Goal: Task Accomplishment & Management: Manage account settings

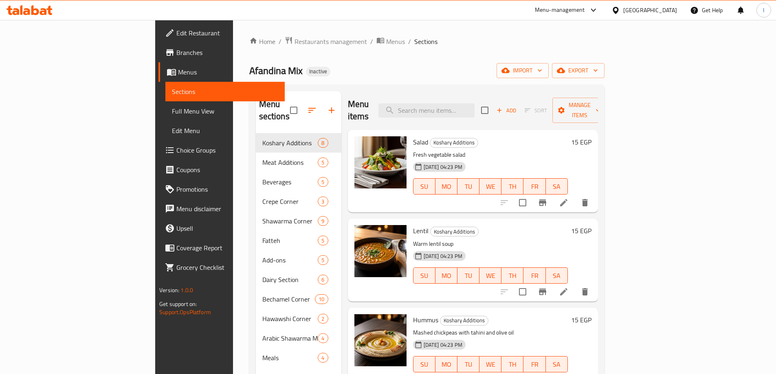
click at [178, 74] on span "Menus" at bounding box center [228, 72] width 100 height 10
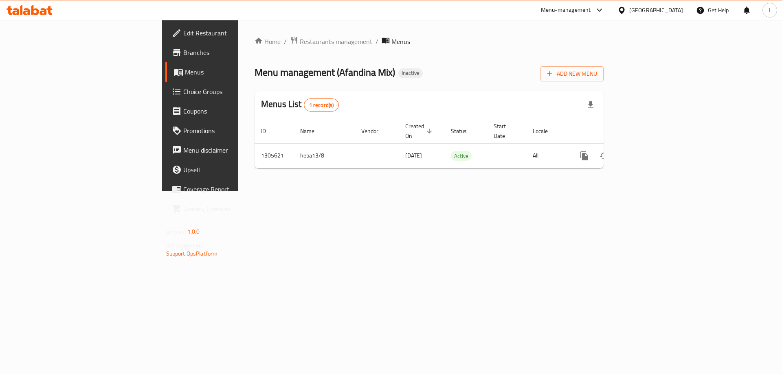
click at [603, 64] on div "Add New Menu" at bounding box center [571, 72] width 63 height 18
click at [597, 69] on span "Add New Menu" at bounding box center [572, 74] width 50 height 10
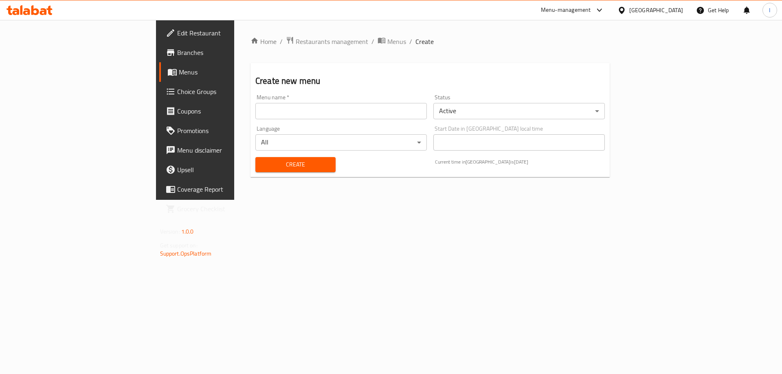
click at [308, 110] on input "text" at bounding box center [340, 111] width 171 height 16
click at [252, 134] on div "Language All ​" at bounding box center [341, 138] width 178 height 31
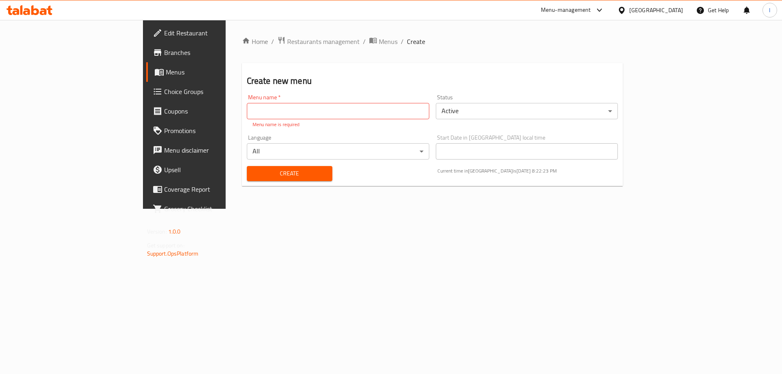
click at [247, 114] on input "text" at bounding box center [338, 111] width 182 height 16
type input "."
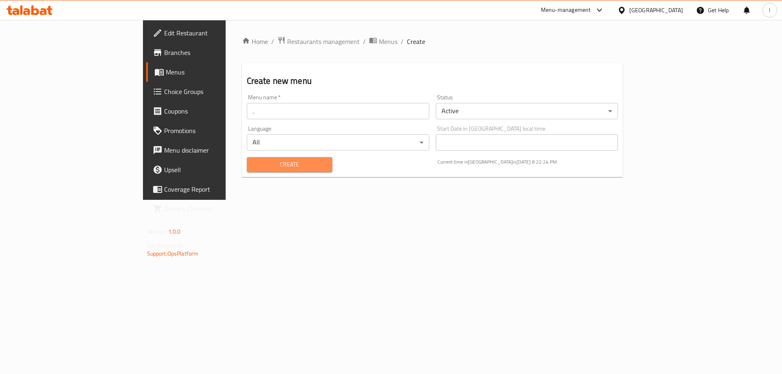
click at [247, 170] on button "Create" at bounding box center [290, 164] width 86 height 15
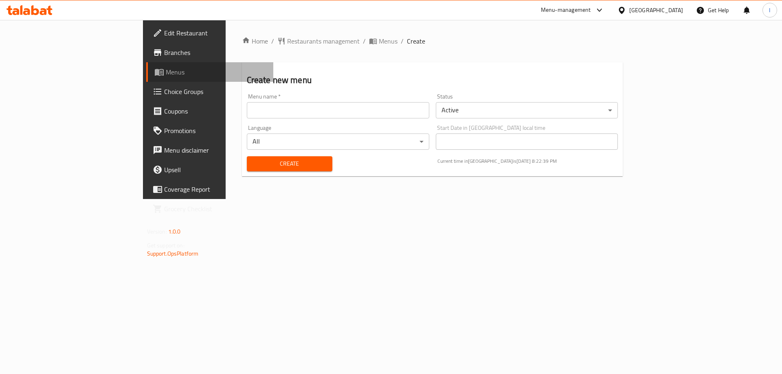
click at [166, 72] on span "Menus" at bounding box center [216, 72] width 101 height 10
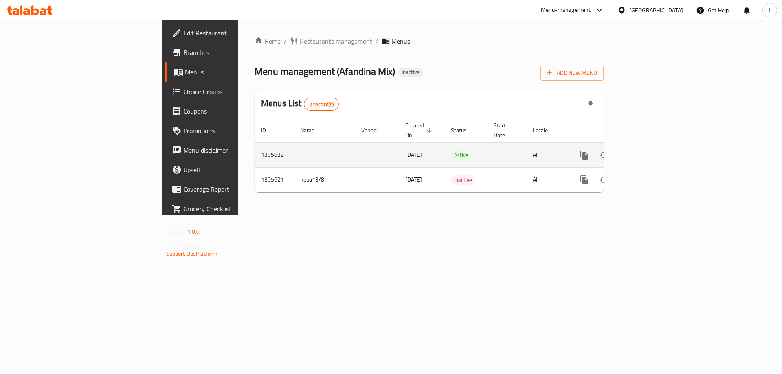
click at [653, 146] on link "enhanced table" at bounding box center [643, 155] width 20 height 20
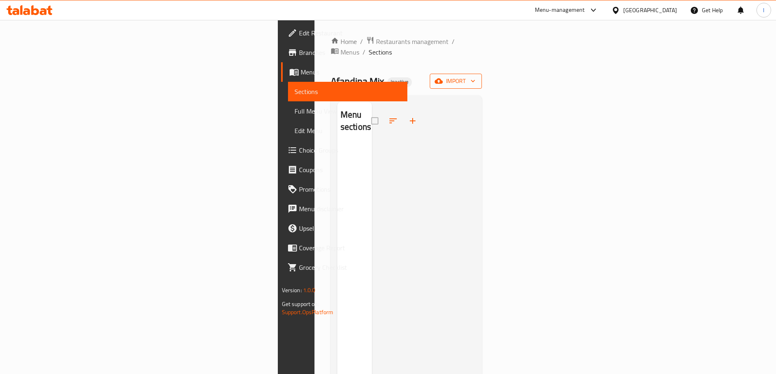
click at [482, 75] on div "Home / Restaurants management / Menus / Sections Afandina Mix Inactive import M…" at bounding box center [406, 259] width 151 height 446
click at [482, 76] on button "import" at bounding box center [456, 81] width 52 height 15
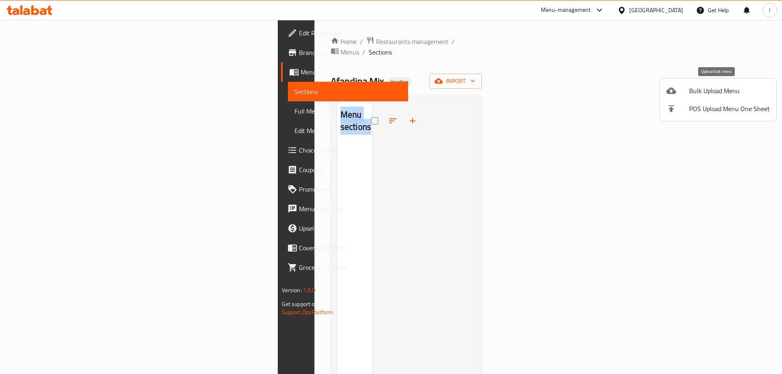
click at [719, 91] on span "Bulk Upload Menu" at bounding box center [729, 91] width 81 height 10
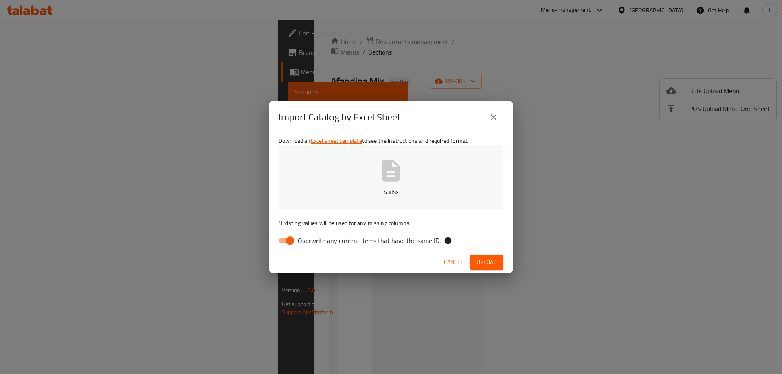
click at [297, 244] on input "Overwrite any current items that have the same ID." at bounding box center [290, 240] width 46 height 15
checkbox input "false"
click at [493, 263] on span "Upload" at bounding box center [486, 262] width 20 height 10
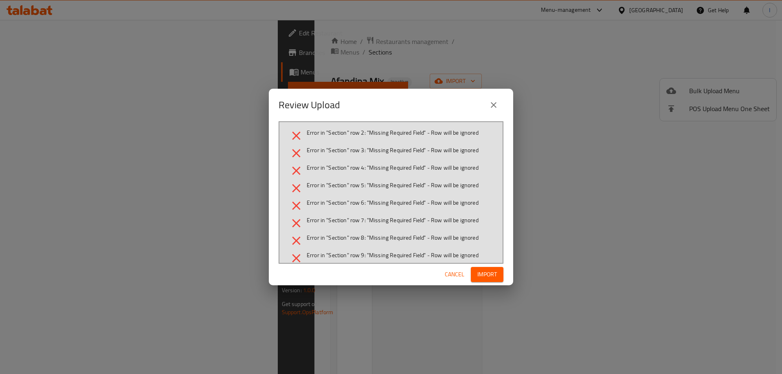
click at [495, 101] on icon "close" at bounding box center [494, 105] width 10 height 10
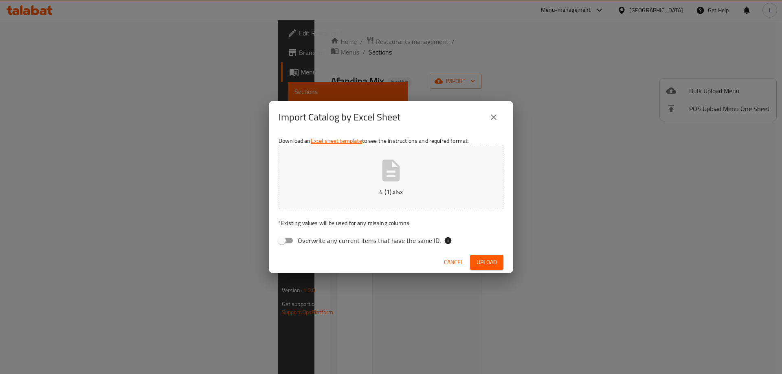
click at [486, 264] on span "Upload" at bounding box center [486, 262] width 20 height 10
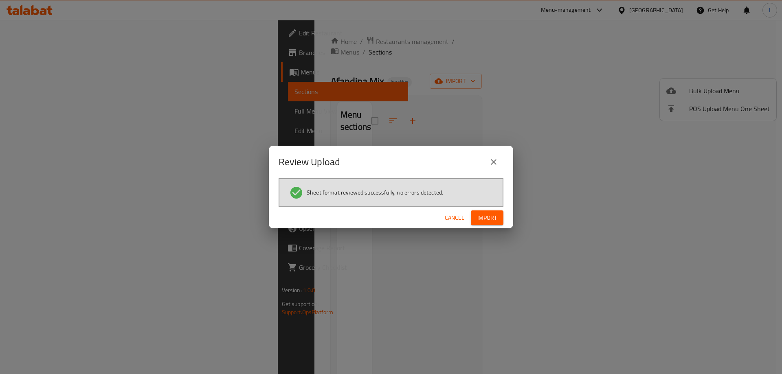
click at [481, 209] on div "Cancel Import" at bounding box center [391, 218] width 244 height 22
click at [483, 221] on span "Import" at bounding box center [487, 218] width 20 height 10
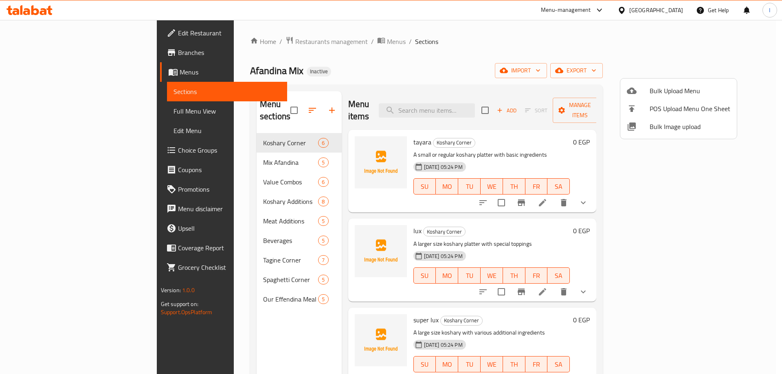
click at [86, 114] on div at bounding box center [391, 187] width 782 height 374
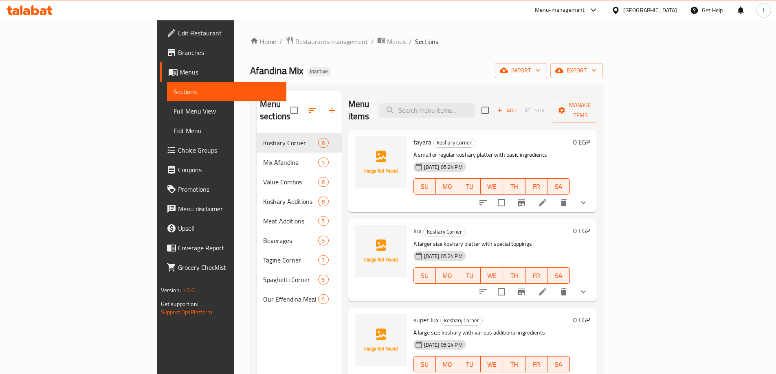
click at [173, 114] on span "Full Menu View" at bounding box center [226, 111] width 106 height 10
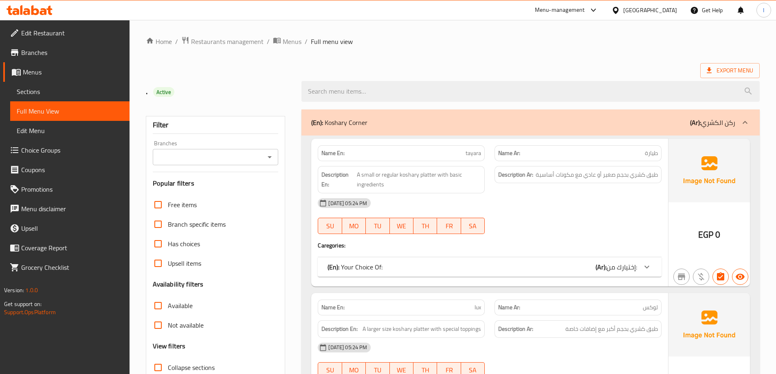
scroll to position [244, 0]
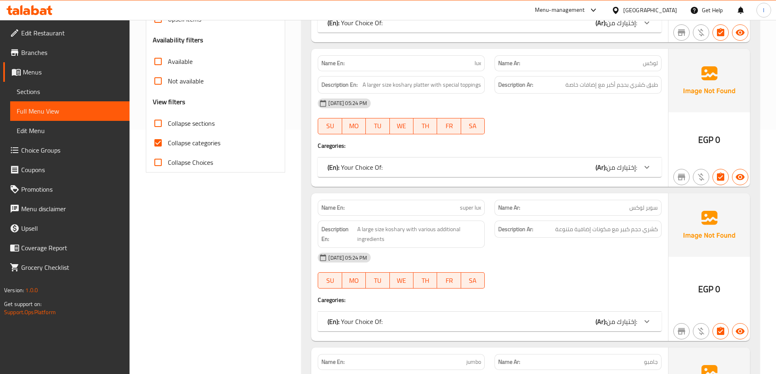
click at [173, 145] on span "Collapse categories" at bounding box center [194, 143] width 53 height 10
click at [168, 145] on input "Collapse categories" at bounding box center [158, 143] width 20 height 20
checkbox input "false"
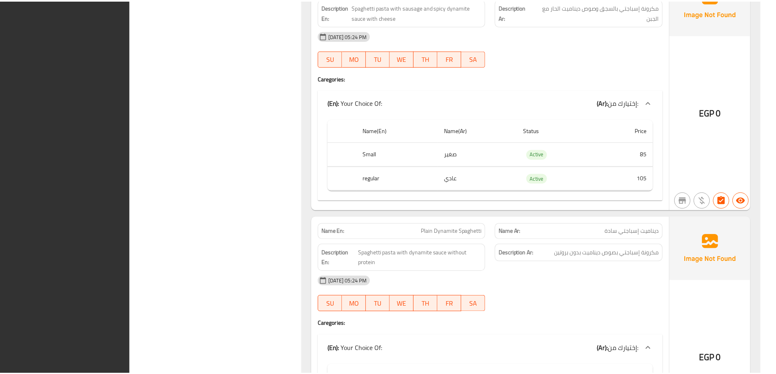
scroll to position [10931, 0]
